Goal: Task Accomplishment & Management: Complete application form

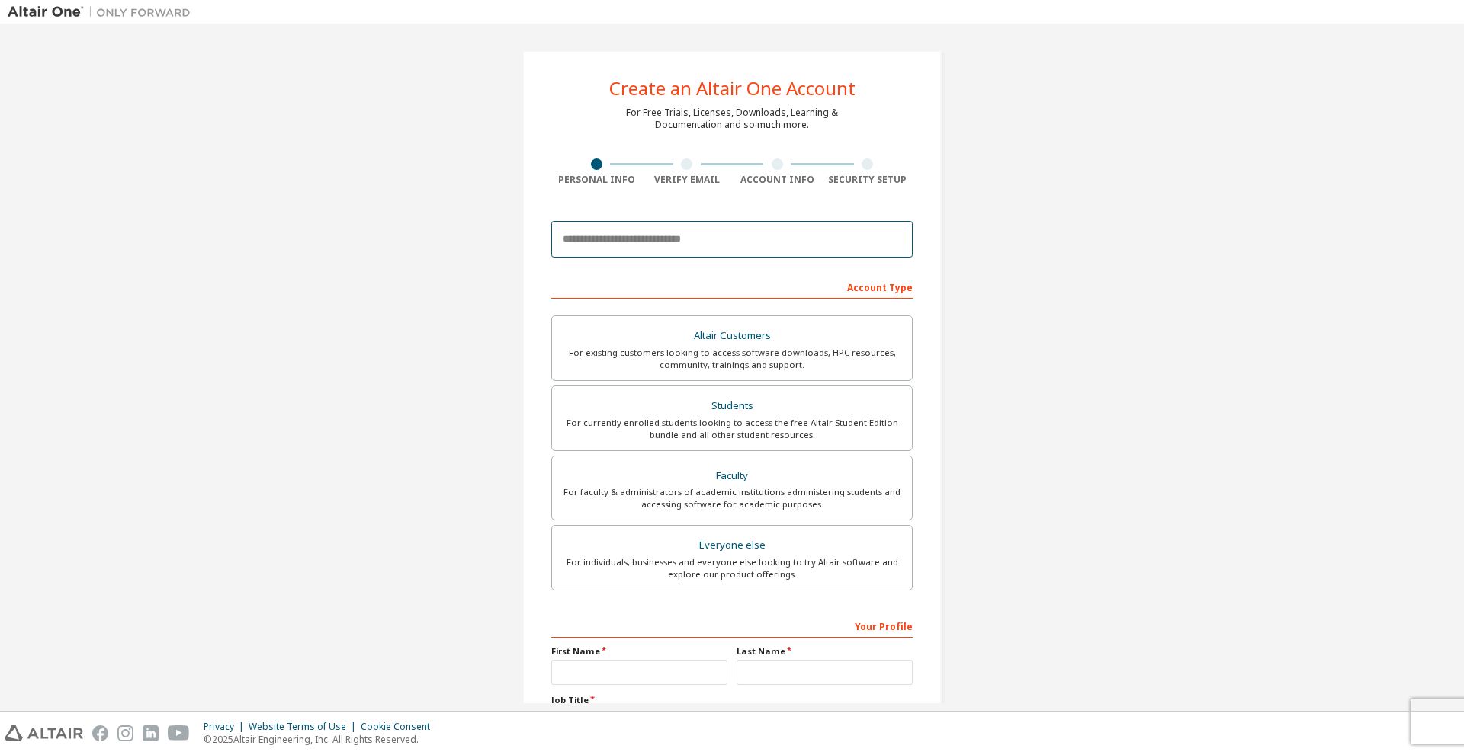
click at [661, 236] on input "email" at bounding box center [731, 239] width 361 height 37
type input "*"
type input "**********"
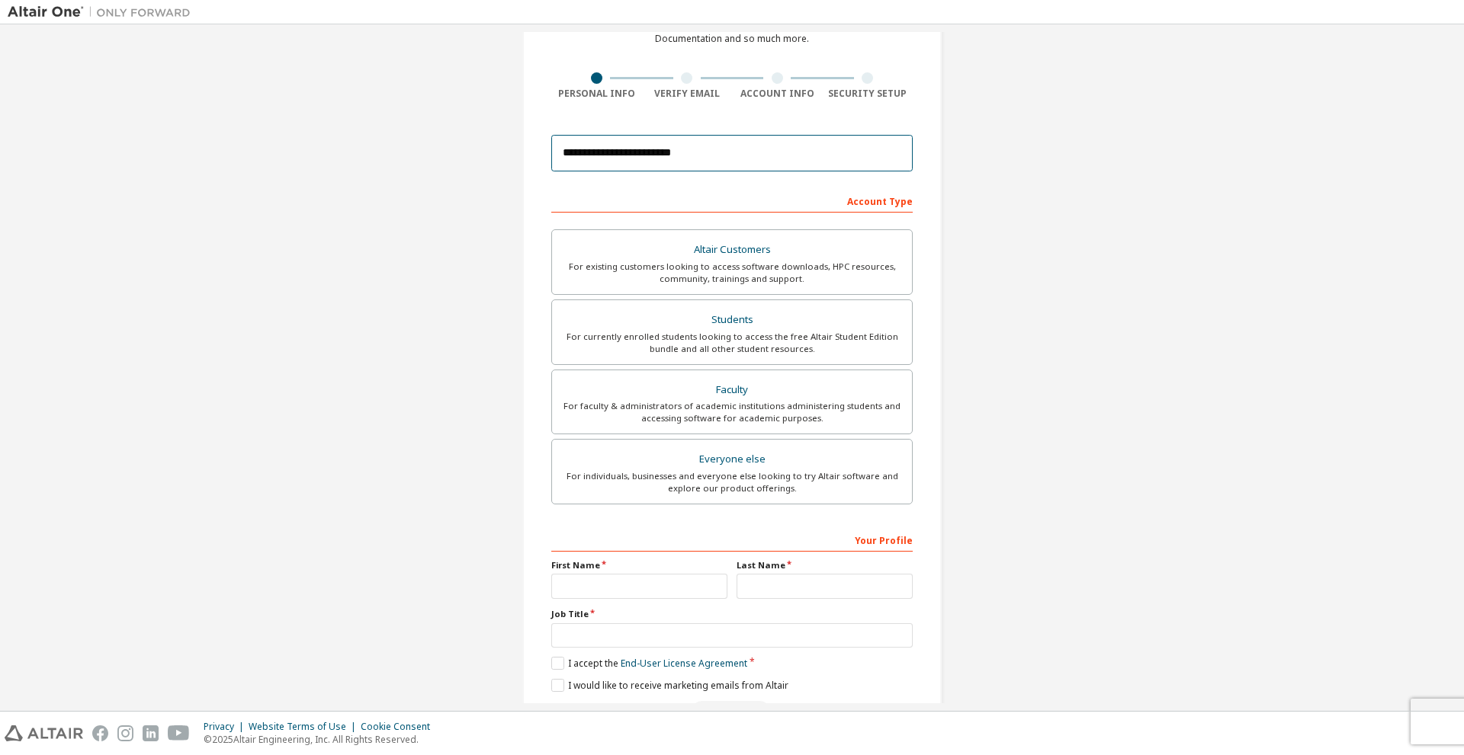
scroll to position [136, 0]
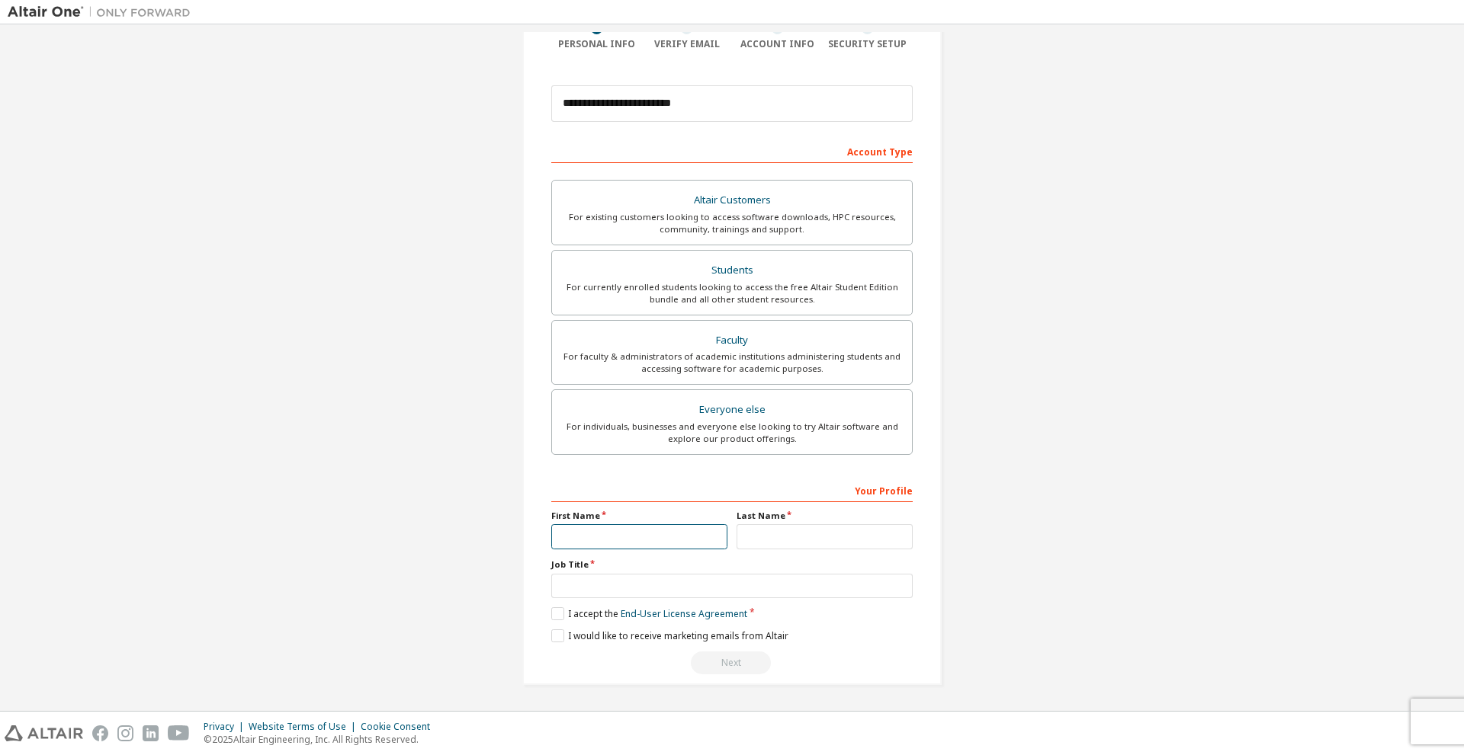
click at [603, 538] on input "text" at bounding box center [639, 536] width 176 height 25
click at [721, 273] on div "Students" at bounding box center [731, 270] width 341 height 21
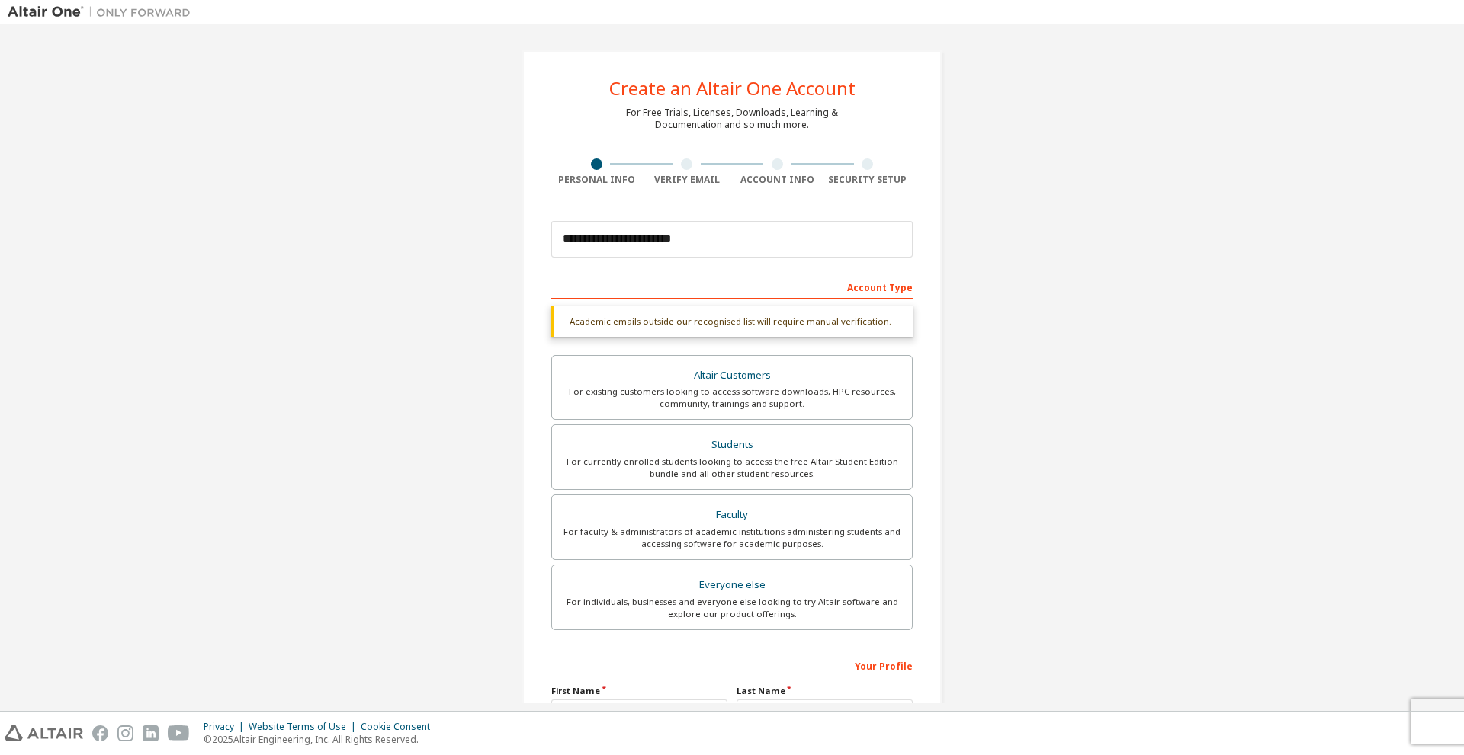
scroll to position [175, 0]
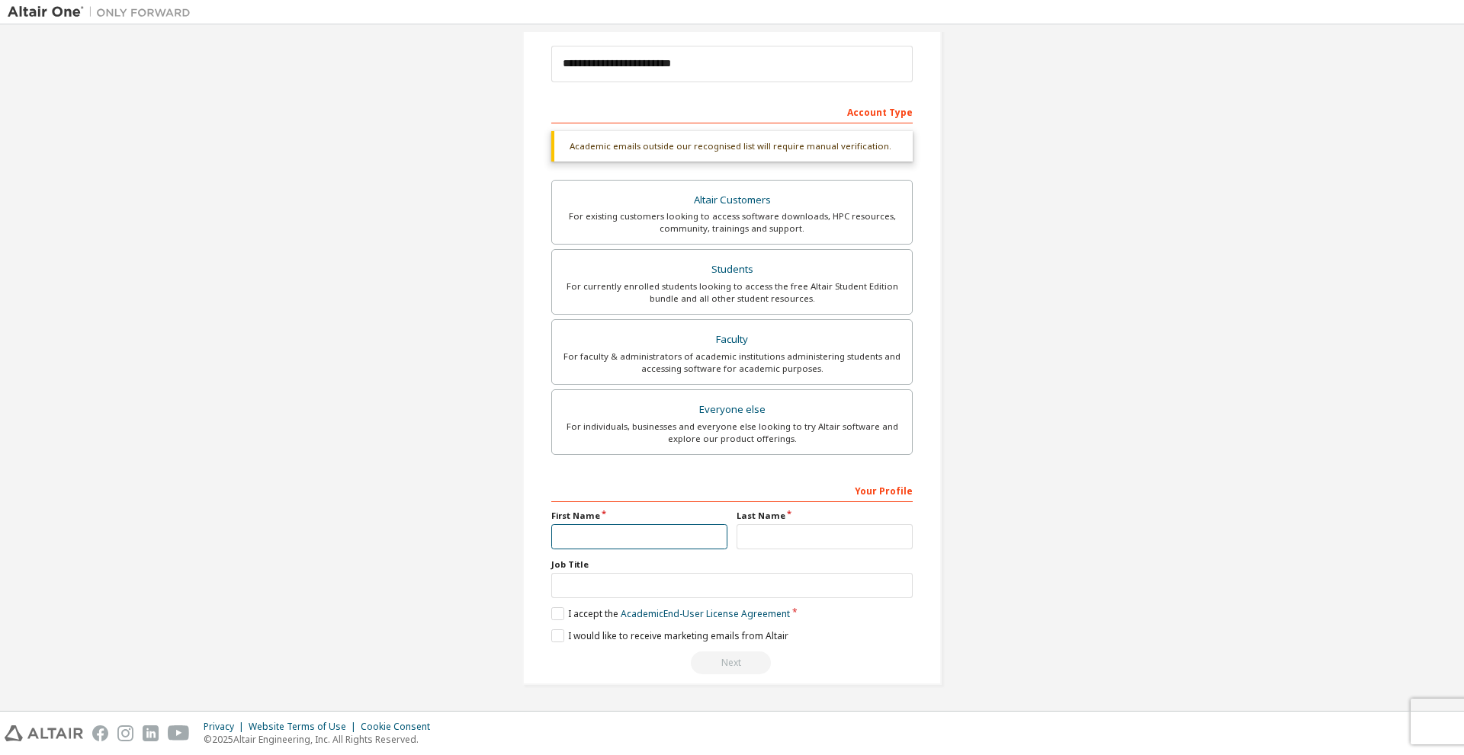
click at [617, 537] on input "text" at bounding box center [639, 536] width 176 height 25
type input "*****"
click at [745, 531] on input "text" at bounding box center [824, 536] width 176 height 25
type input "******"
click at [584, 617] on label "I accept the Academic End-User License Agreement" at bounding box center [670, 614] width 239 height 13
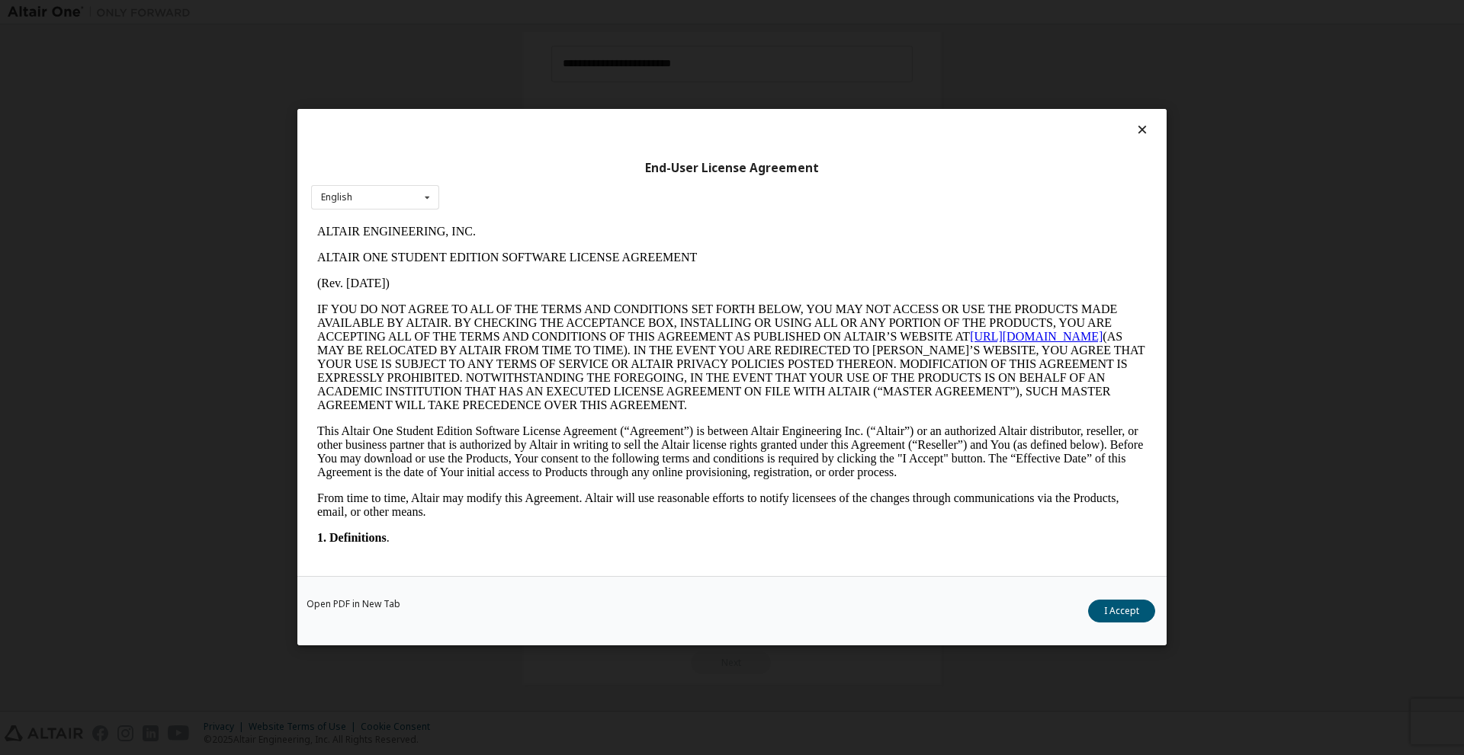
scroll to position [0, 0]
click at [1104, 608] on button "I Accept" at bounding box center [1121, 612] width 67 height 23
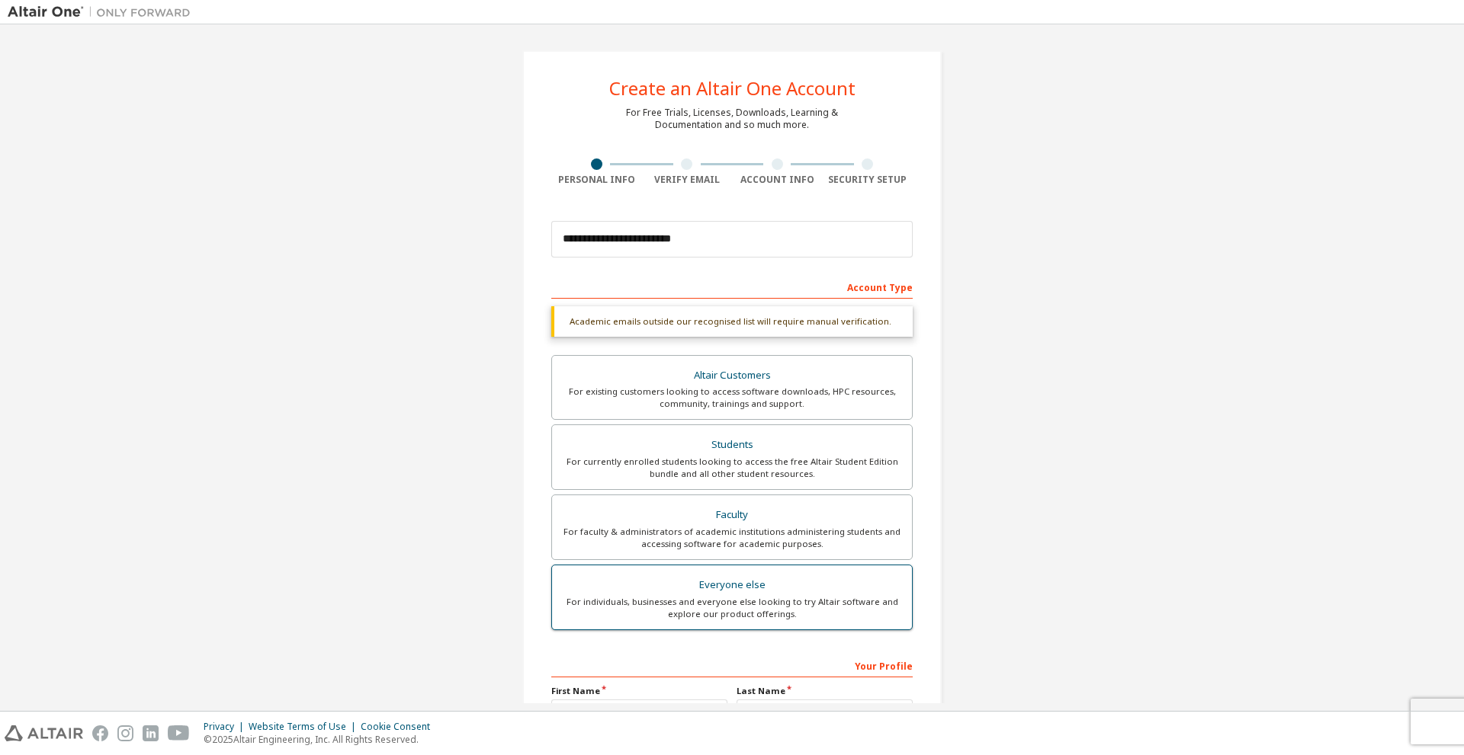
scroll to position [175, 0]
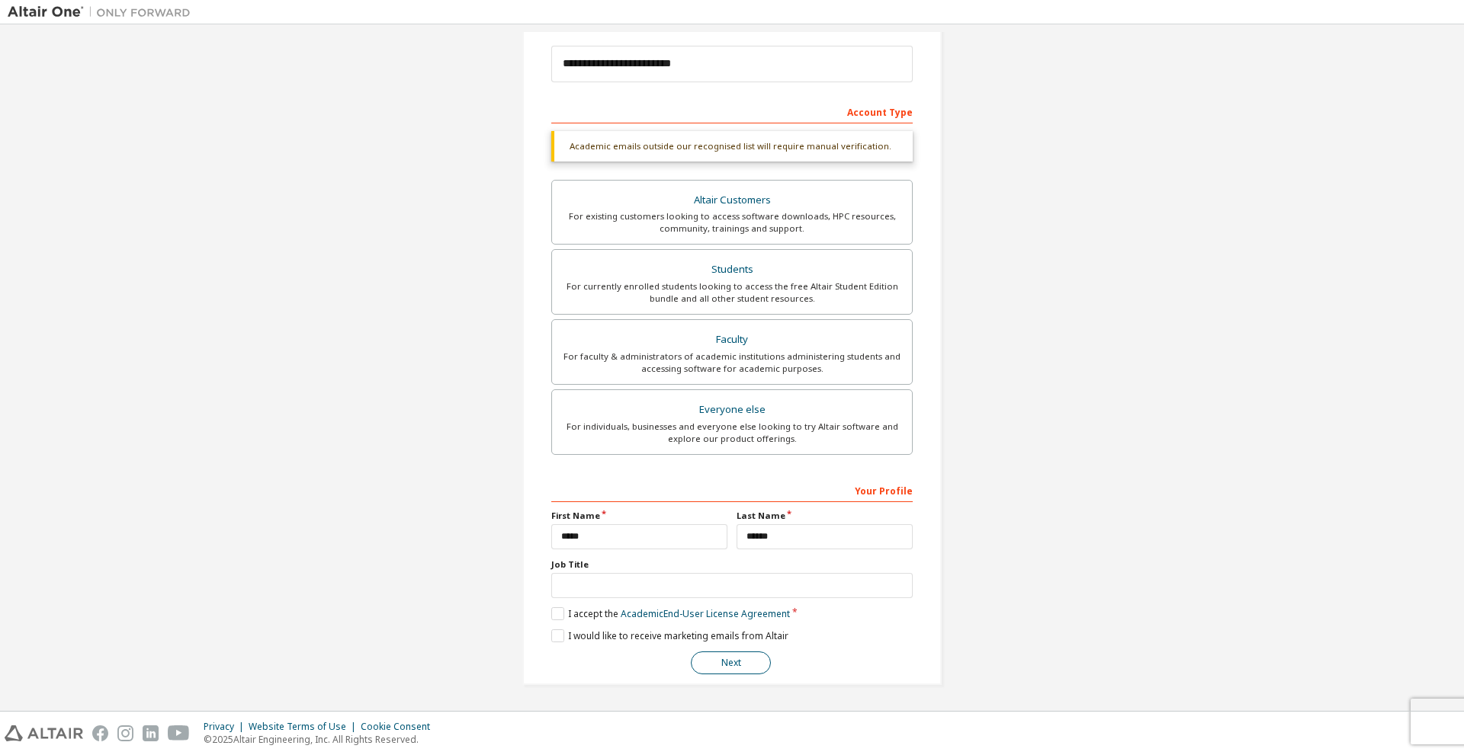
click at [719, 662] on button "Next" at bounding box center [731, 663] width 80 height 23
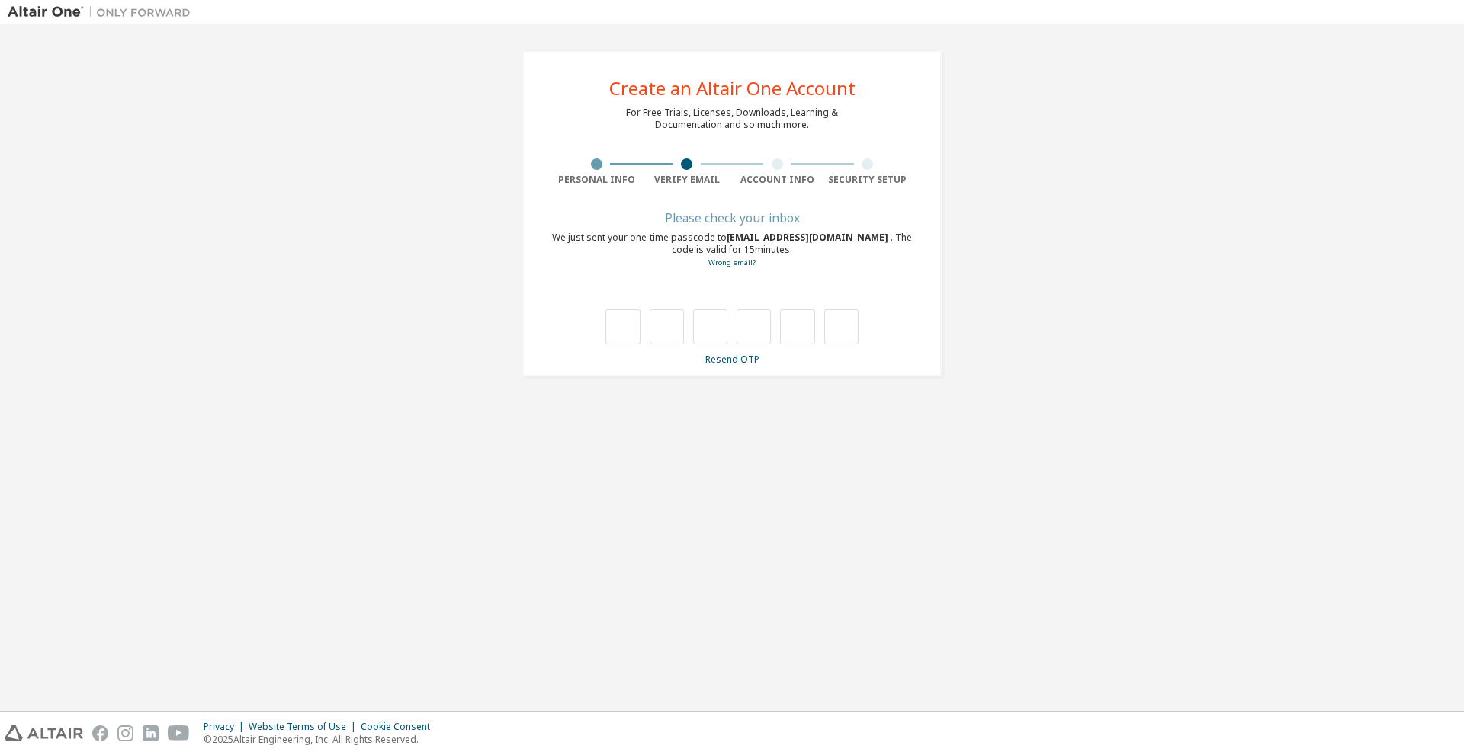
scroll to position [0, 0]
click at [622, 322] on input "text" at bounding box center [622, 326] width 34 height 35
type input "*"
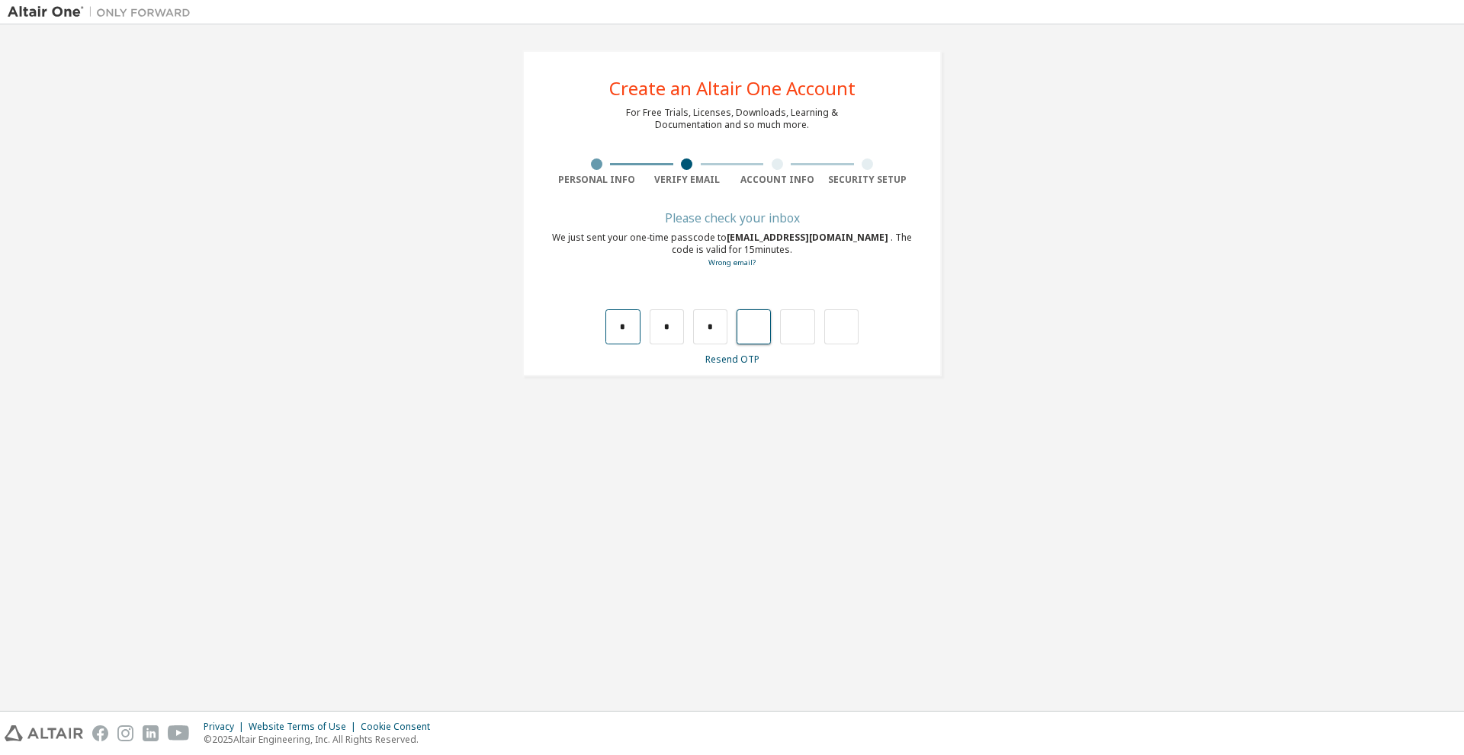
type input "*"
